Goal: Information Seeking & Learning: Learn about a topic

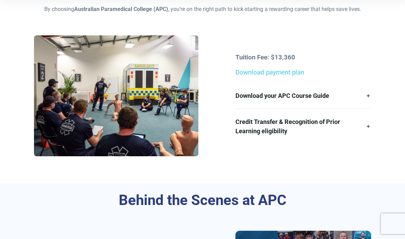
scroll to position [185, 0]
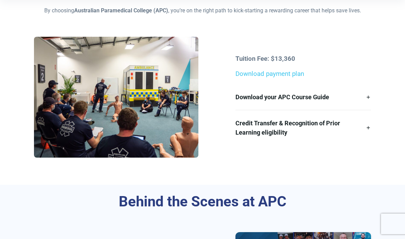
click at [290, 70] on link "Download payment plan" at bounding box center [270, 74] width 69 height 8
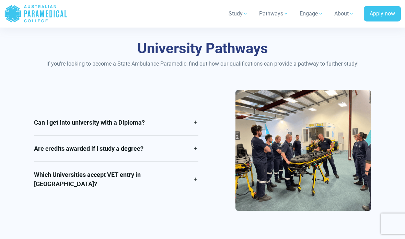
scroll to position [983, 0]
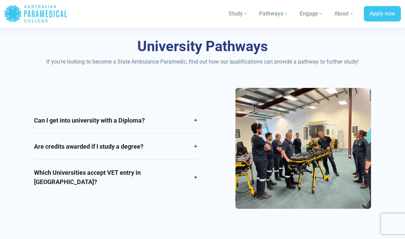
click at [153, 155] on link "Are credits awarded if I study a degree?" at bounding box center [116, 147] width 165 height 26
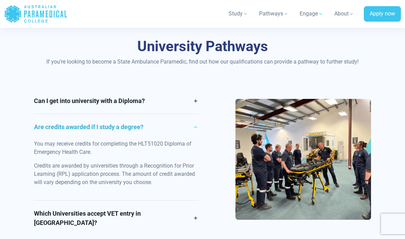
scroll to position [985, 0]
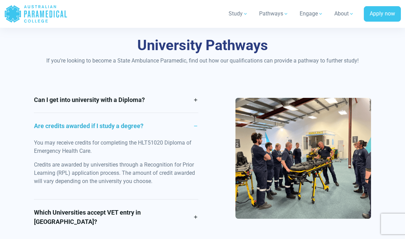
click at [168, 103] on link "Can I get into university with a Diploma?" at bounding box center [116, 100] width 165 height 26
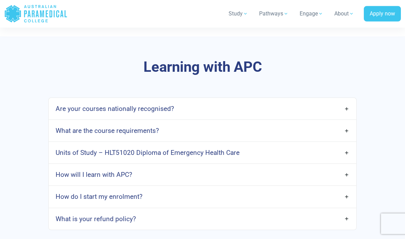
scroll to position [1831, 0]
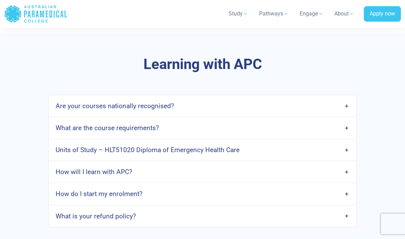
click at [339, 98] on link "Are your courses nationally recognised?" at bounding box center [203, 106] width 308 height 16
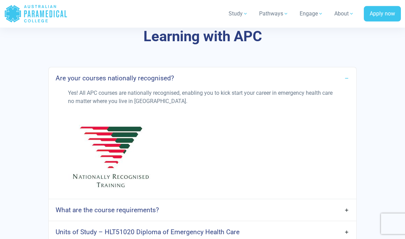
scroll to position [1858, 0]
click at [345, 202] on link "What are the course requirements?" at bounding box center [203, 210] width 308 height 16
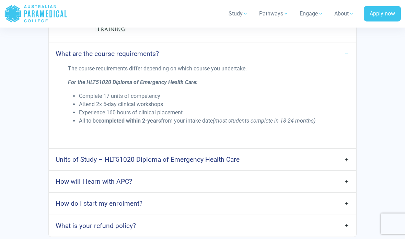
scroll to position [2015, 0]
click at [347, 151] on link "Units of Study – HLT51020 Diploma of Emergency Health Care" at bounding box center [203, 159] width 308 height 16
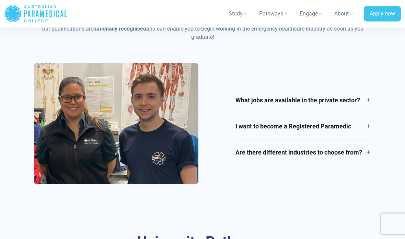
scroll to position [787, 0]
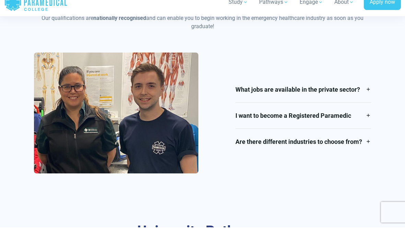
click at [367, 114] on link "I want to become a Registered Paramedic" at bounding box center [304, 127] width 136 height 26
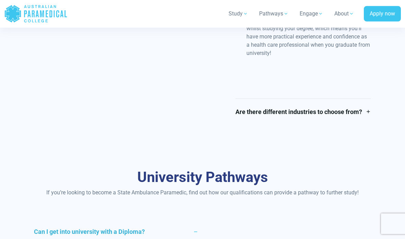
scroll to position [1118, 0]
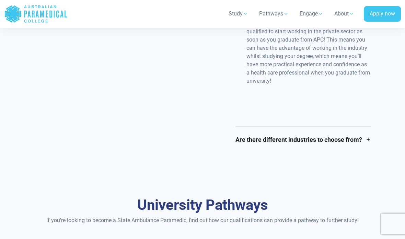
click at [368, 136] on link "Are there different industries to choose from?" at bounding box center [304, 140] width 136 height 26
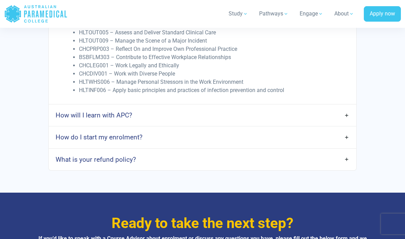
scroll to position [2518, 0]
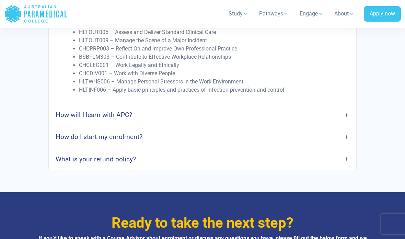
click at [347, 107] on link "How will I learn with APC?" at bounding box center [203, 115] width 308 height 16
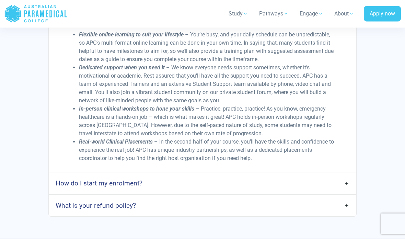
scroll to position [2642, 0]
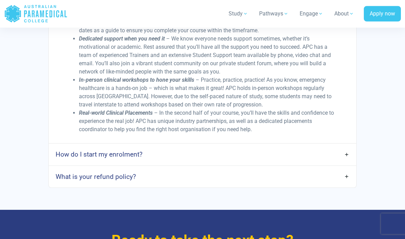
click at [348, 147] on link "How do I start my enrolment?" at bounding box center [203, 155] width 308 height 16
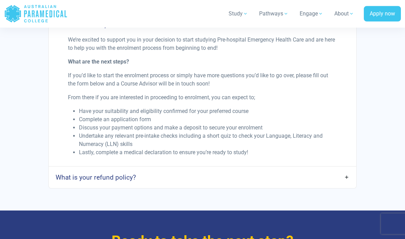
scroll to position [2776, 0]
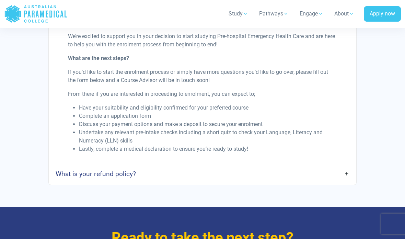
click at [347, 166] on link "What is your refund policy?" at bounding box center [203, 174] width 308 height 16
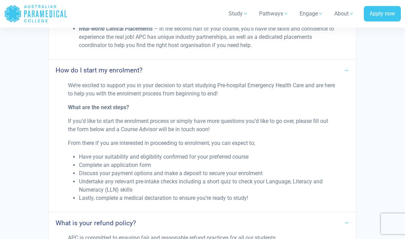
scroll to position [2736, 0]
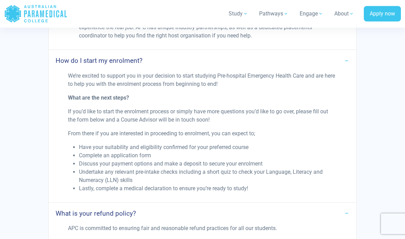
click at [154, 235] on div "APC is committed to ensuring fair and reasonable refund practices for all our s…" at bounding box center [202, 238] width 277 height 27
click at [158, 239] on link "here" at bounding box center [159, 242] width 11 height 7
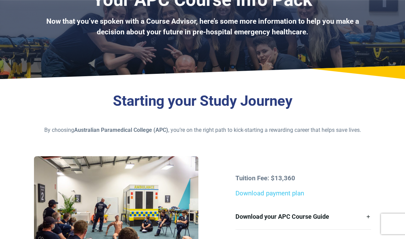
scroll to position [0, 0]
